Goal: Find specific page/section

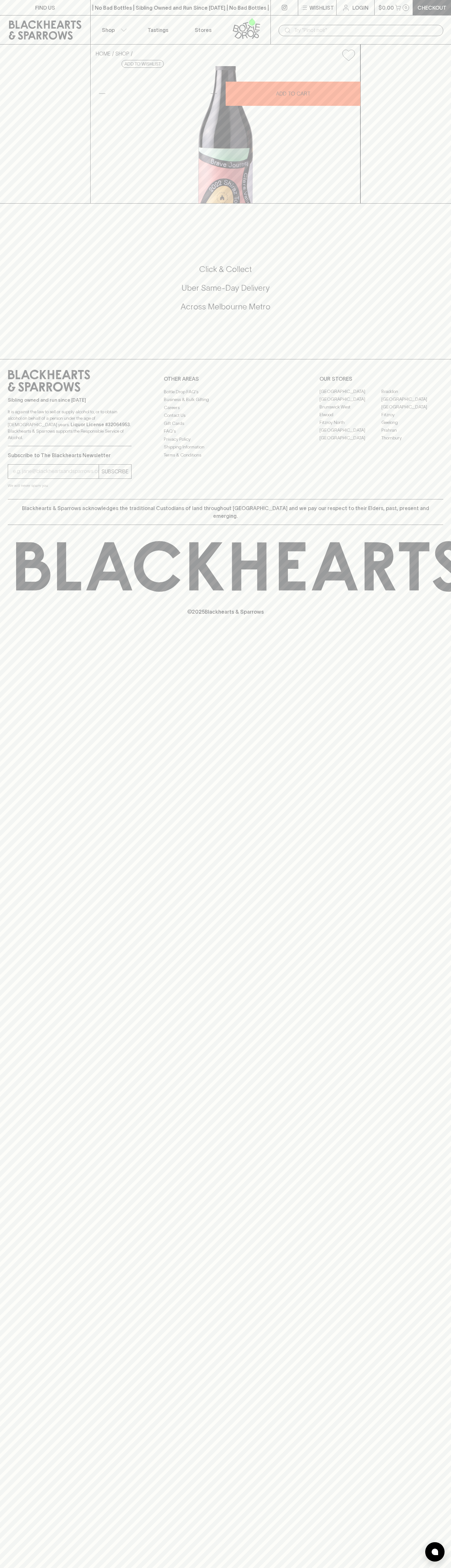
click at [193, 24] on link "Stores" at bounding box center [203, 29] width 45 height 29
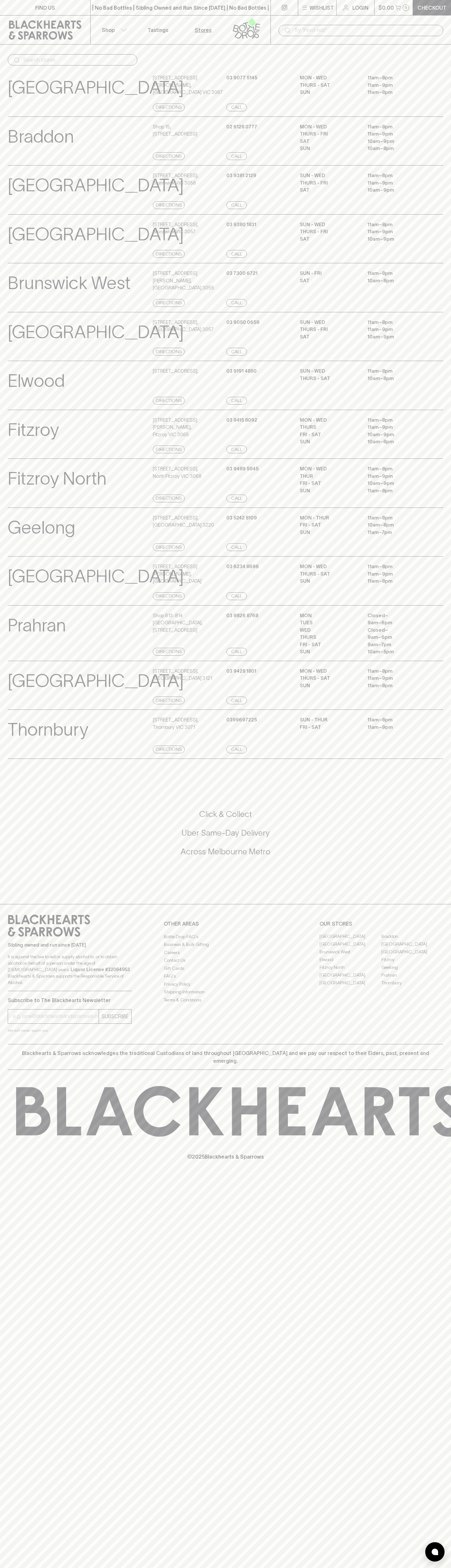
click at [431, 1563] on div "FIND US | No Bad Bottles | Sibling Owned and Run Since [DATE] | No Bad Bottles …" at bounding box center [226, 784] width 451 height 1568
click at [355, 1568] on html "FIND US | No Bad Bottles | Sibling Owned and Run Since [DATE] | No Bad Bottles …" at bounding box center [226, 784] width 451 height 1568
click at [7, 553] on div "Geelong View Store Details 332 Pakington Street , Newtown VIC 3220 Directions 0…" at bounding box center [226, 532] width 451 height 50
